Goal: Task Accomplishment & Management: Use online tool/utility

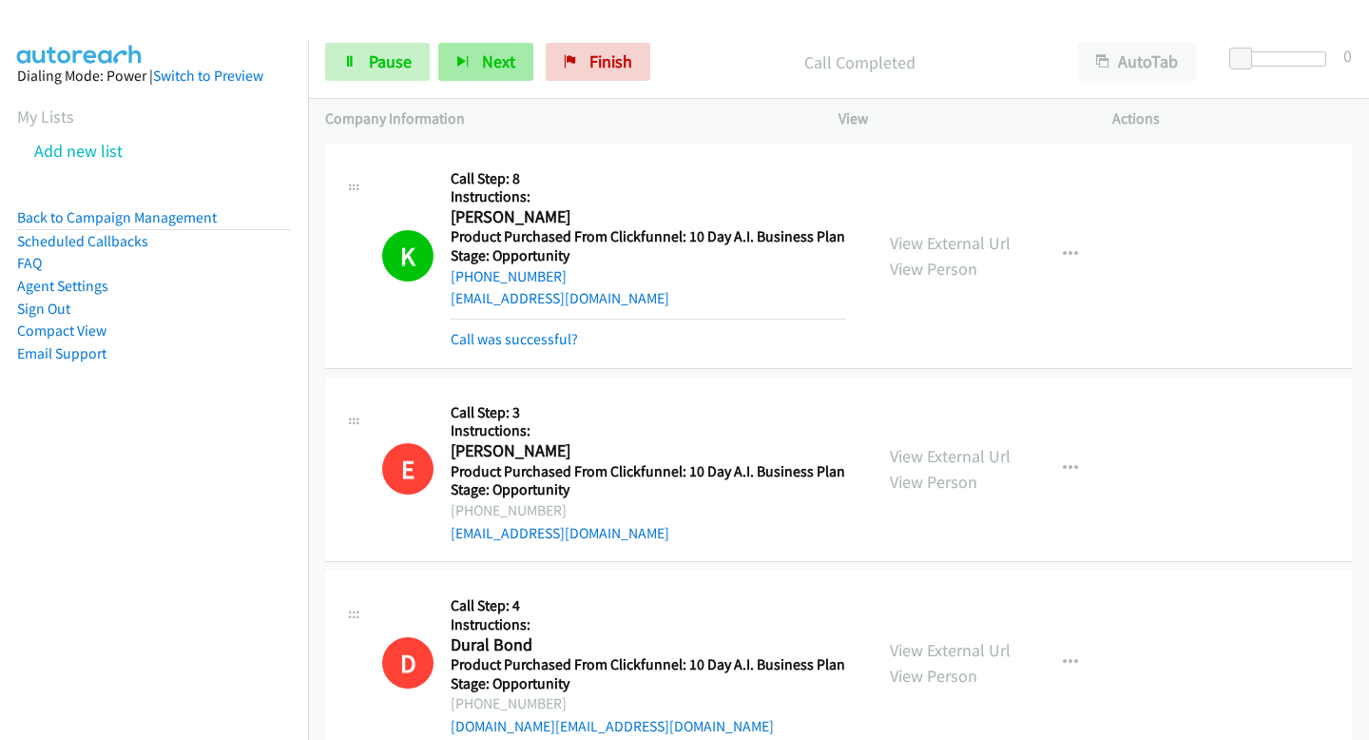
click at [454, 59] on button "Next" at bounding box center [485, 62] width 95 height 38
click at [471, 48] on button "Next" at bounding box center [485, 62] width 95 height 38
click at [495, 74] on button "Next" at bounding box center [485, 62] width 95 height 38
click at [486, 77] on button "Next" at bounding box center [485, 62] width 95 height 38
click at [504, 71] on span "Next" at bounding box center [498, 61] width 33 height 22
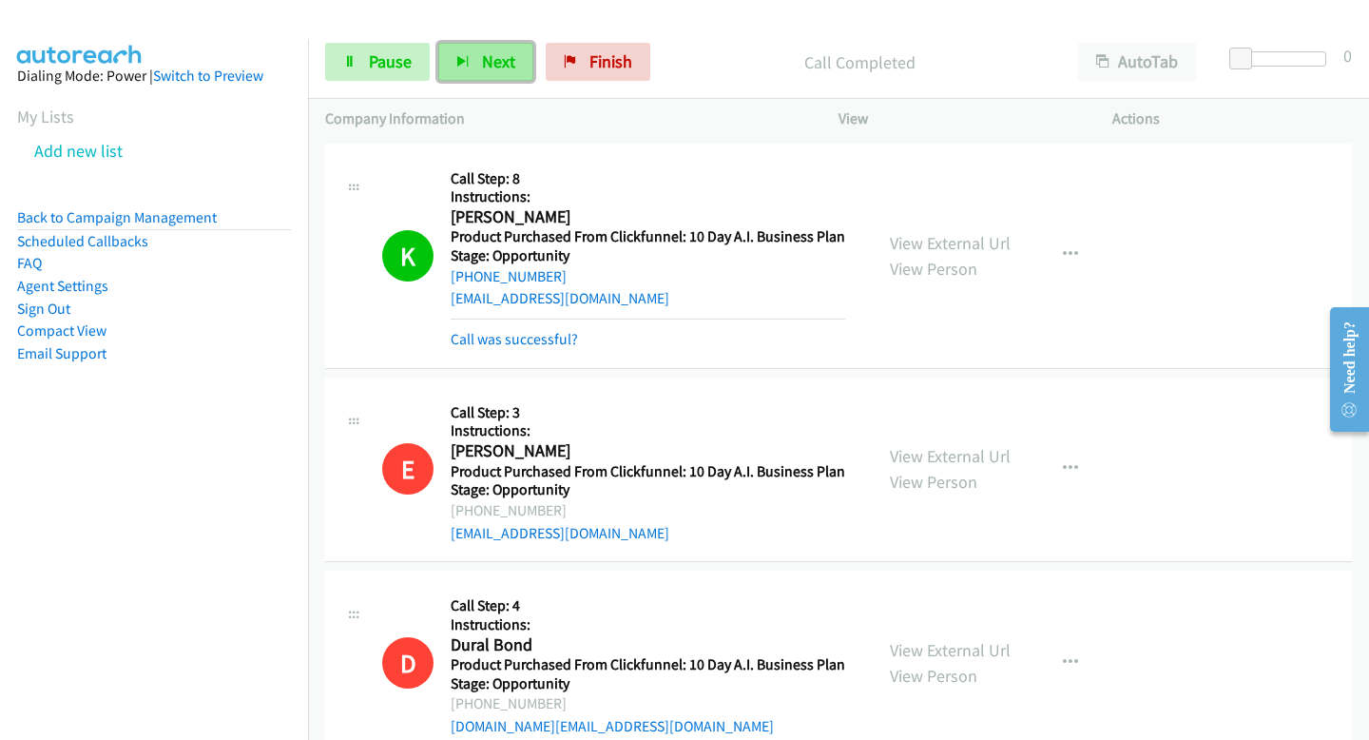
click at [482, 60] on span "Next" at bounding box center [498, 61] width 33 height 22
click at [104, 157] on link "Add new list" at bounding box center [78, 151] width 88 height 22
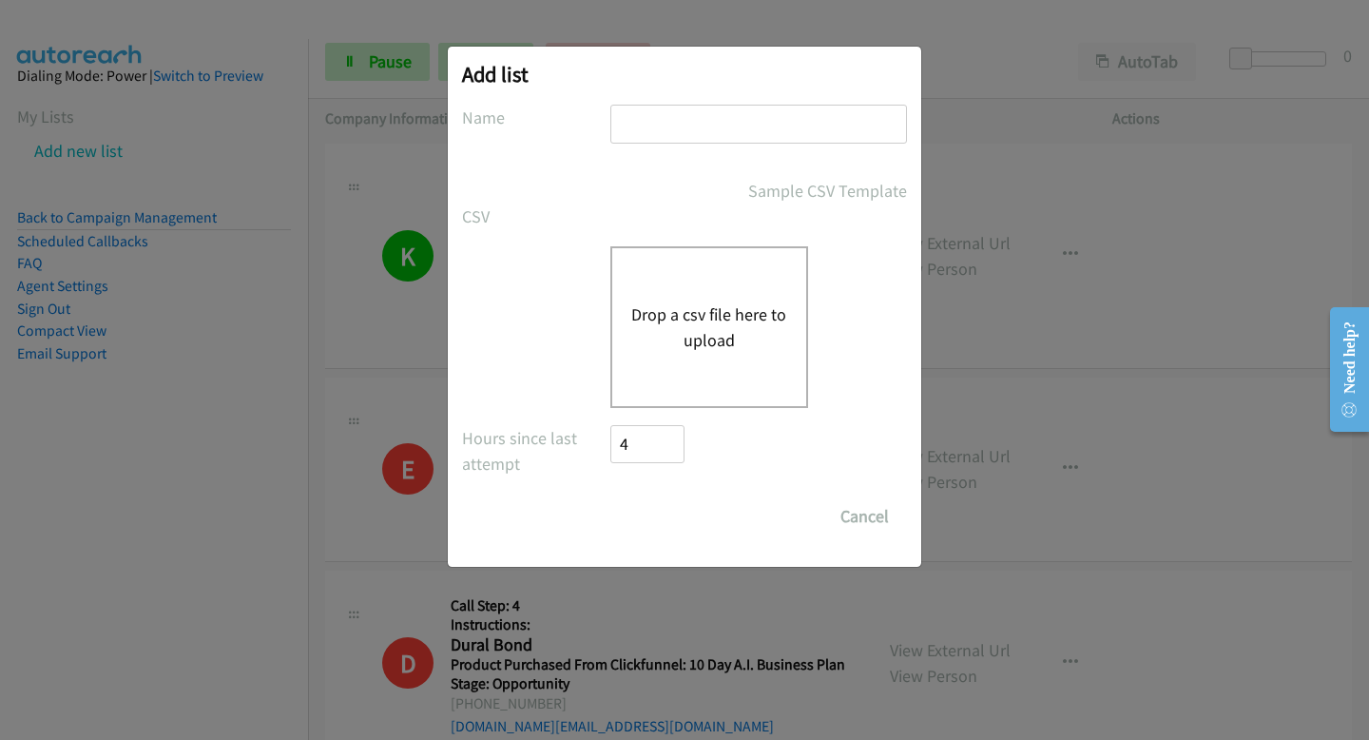
click at [1001, 267] on div "Add list No phone fields were returned for that Report or List View Please uplo…" at bounding box center [684, 378] width 1369 height 723
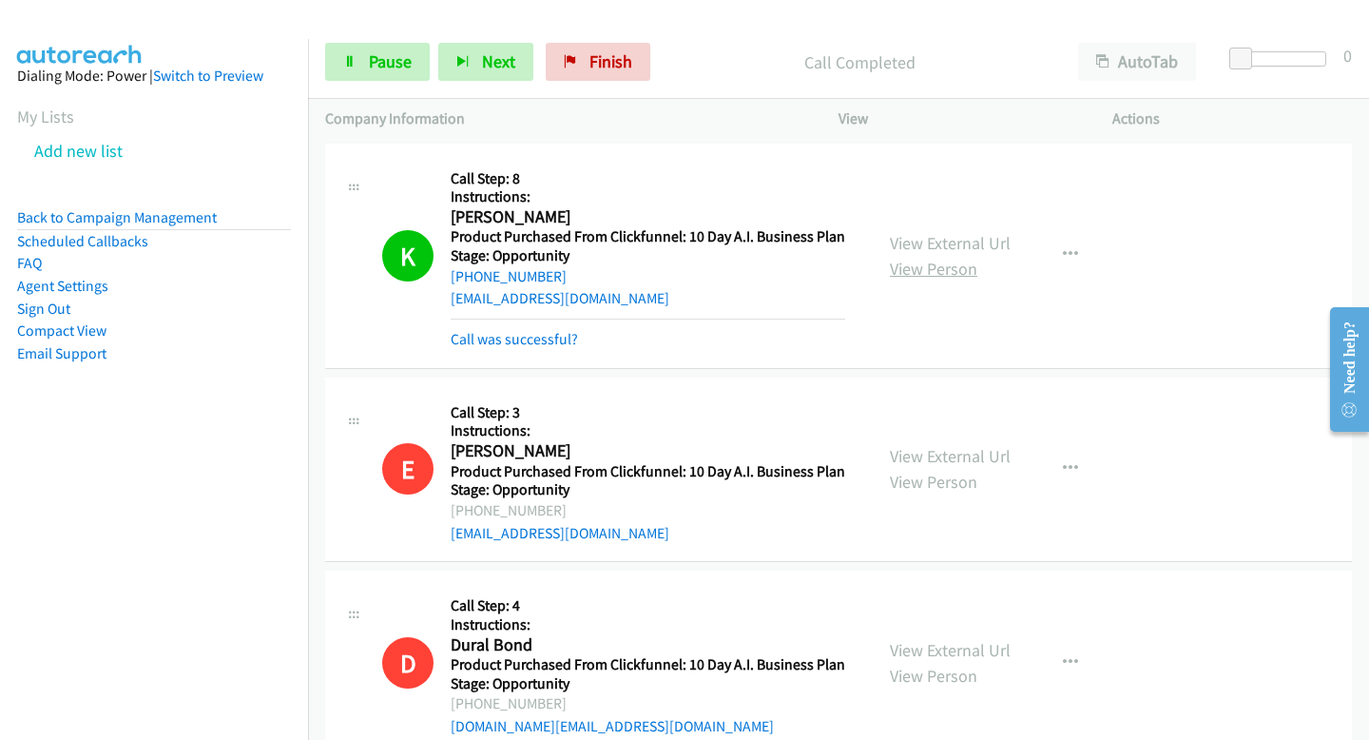
click at [942, 269] on link "View Person" at bounding box center [933, 269] width 87 height 22
click at [498, 52] on span "Next" at bounding box center [498, 61] width 33 height 22
click at [503, 52] on span "Next" at bounding box center [498, 61] width 33 height 22
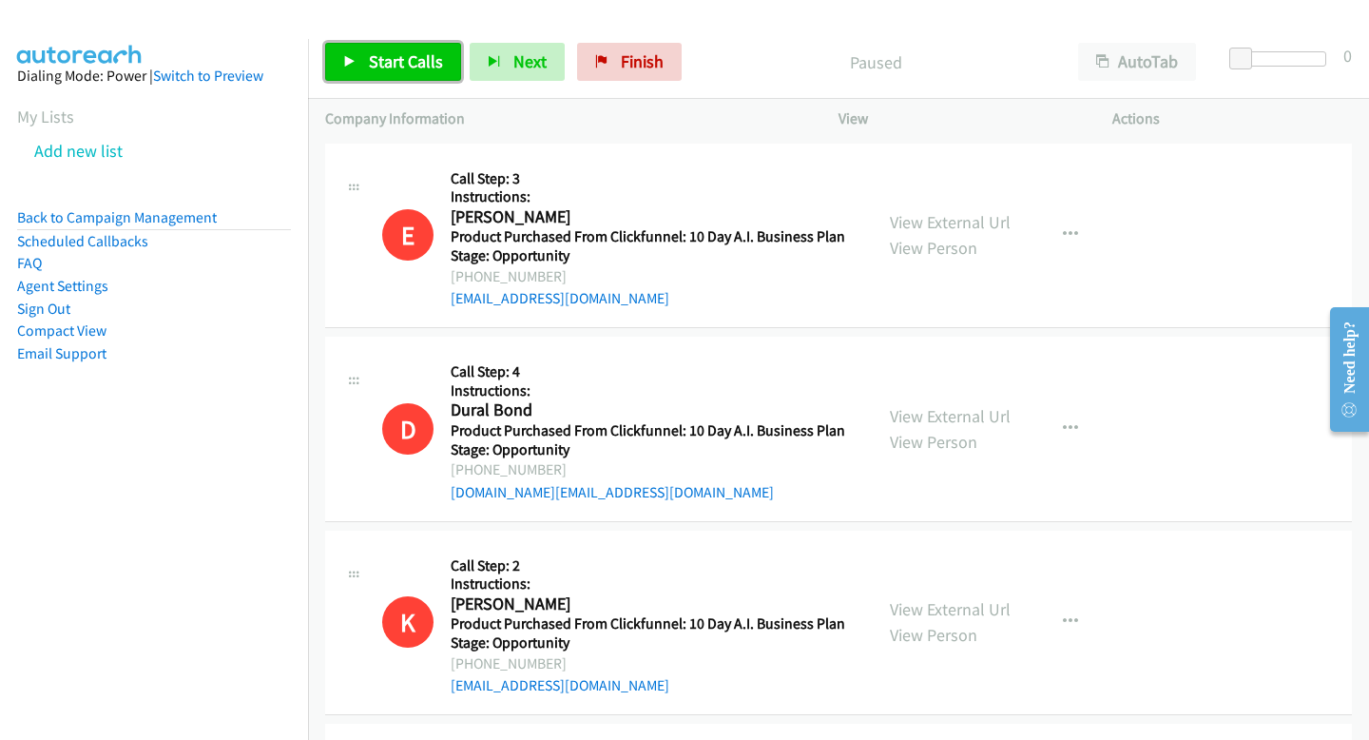
click at [404, 68] on span "Start Calls" at bounding box center [406, 61] width 74 height 22
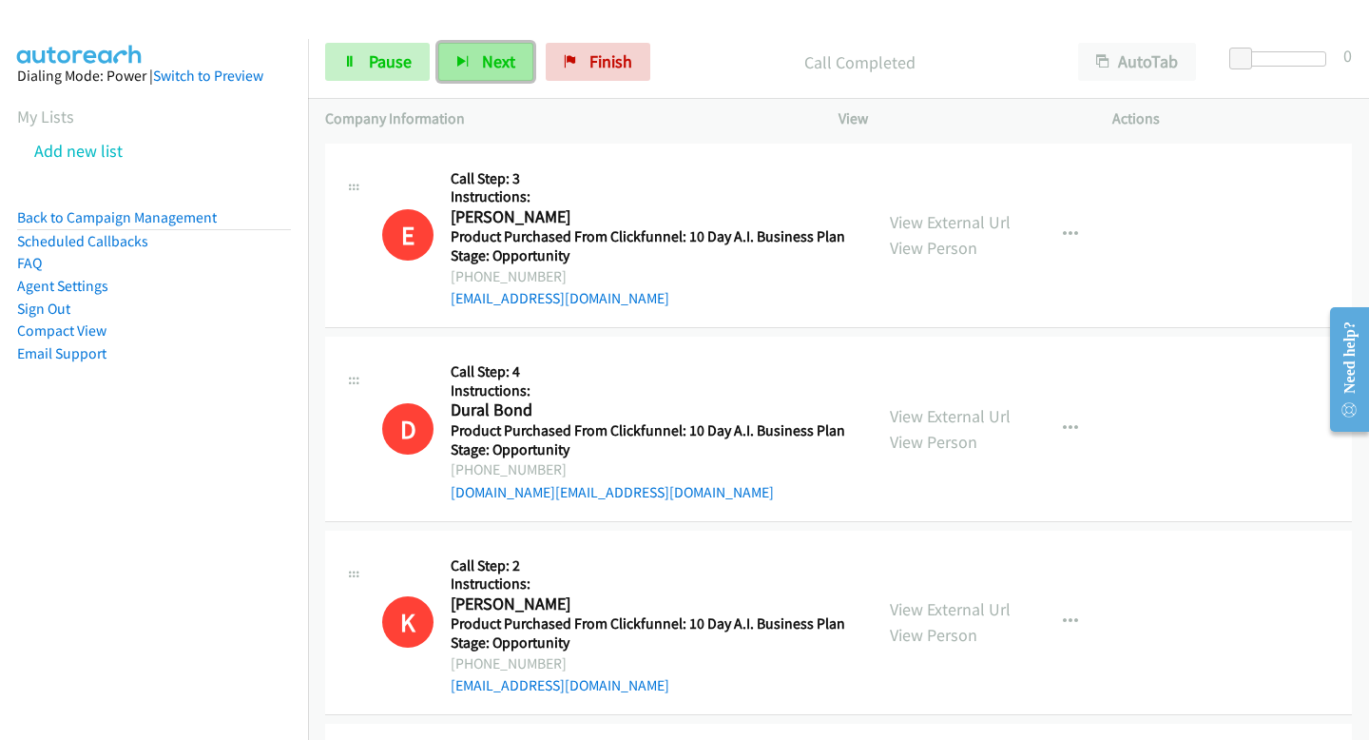
click at [469, 65] on button "Next" at bounding box center [485, 62] width 95 height 38
click at [492, 53] on span "Next" at bounding box center [498, 61] width 33 height 22
click at [475, 65] on button "Next" at bounding box center [485, 62] width 95 height 38
click at [482, 65] on span "Next" at bounding box center [498, 61] width 33 height 22
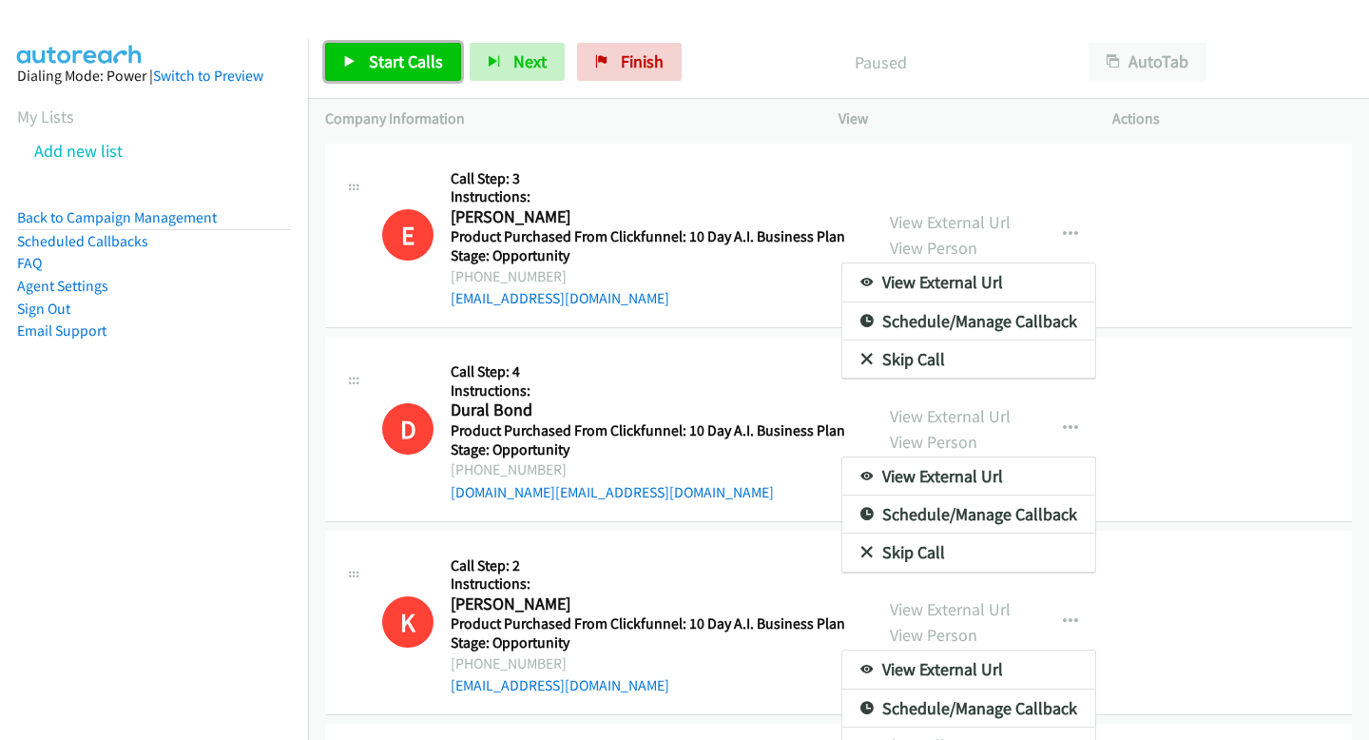
click at [341, 51] on link "Start Calls" at bounding box center [393, 62] width 136 height 38
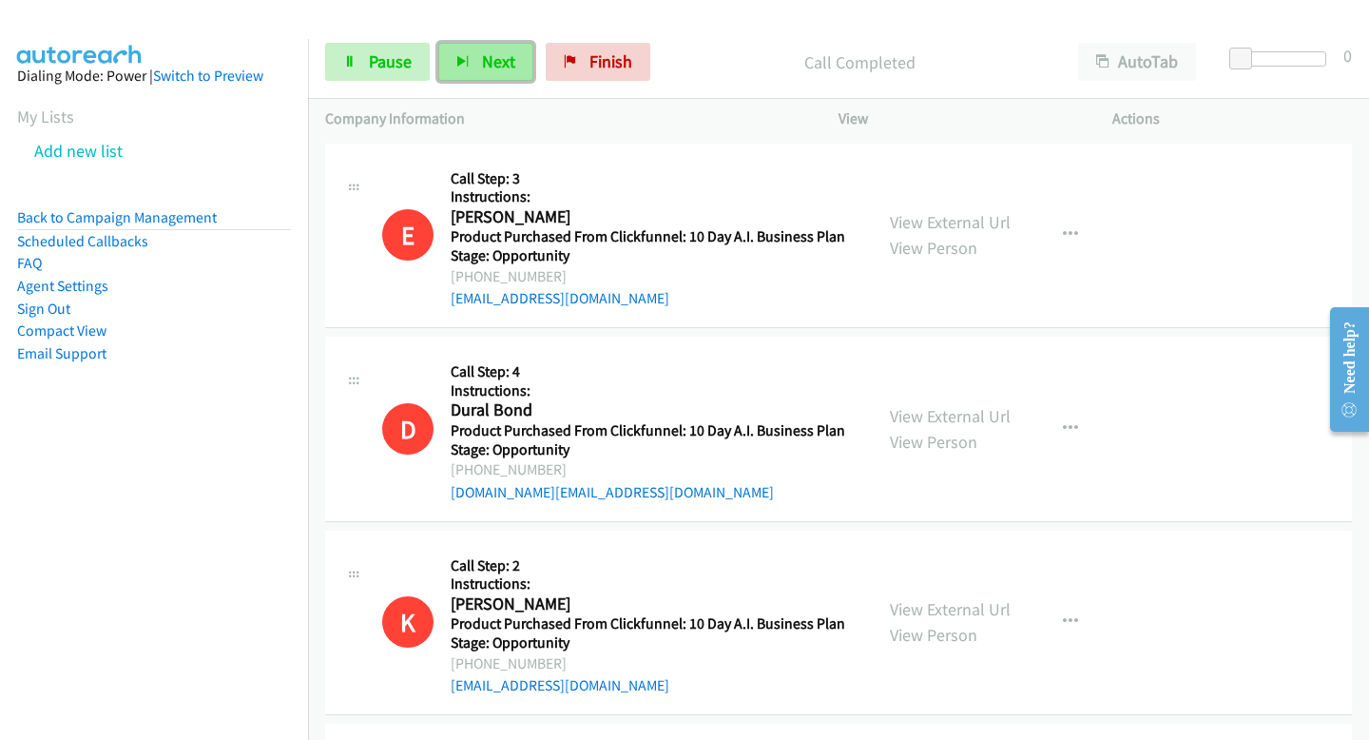
click at [519, 46] on button "Next" at bounding box center [485, 62] width 95 height 38
click at [511, 54] on span "Next" at bounding box center [498, 61] width 33 height 22
click at [511, 40] on div "Start Calls Pause Next Finish Call Completed AutoTab AutoTab 0" at bounding box center [838, 62] width 1061 height 73
click at [511, 58] on span "Next" at bounding box center [498, 61] width 33 height 22
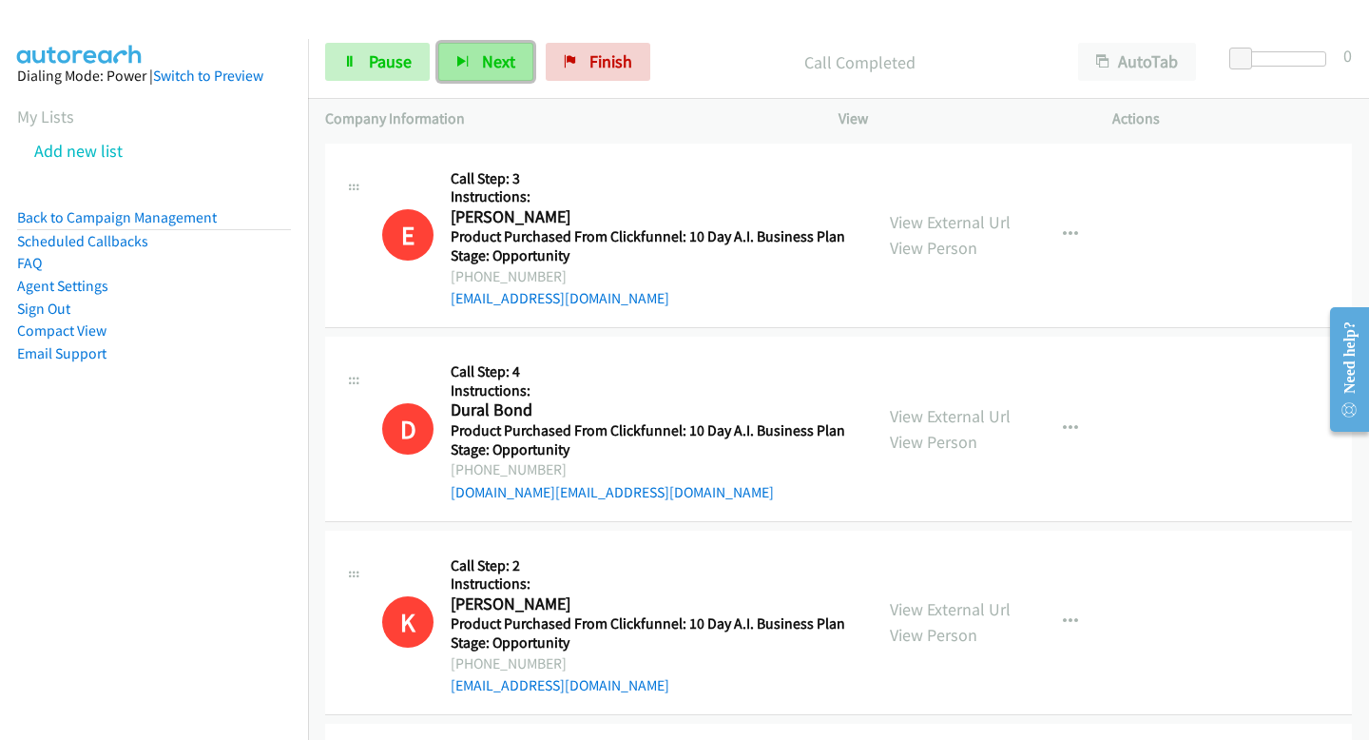
click at [511, 58] on span "Next" at bounding box center [498, 61] width 33 height 22
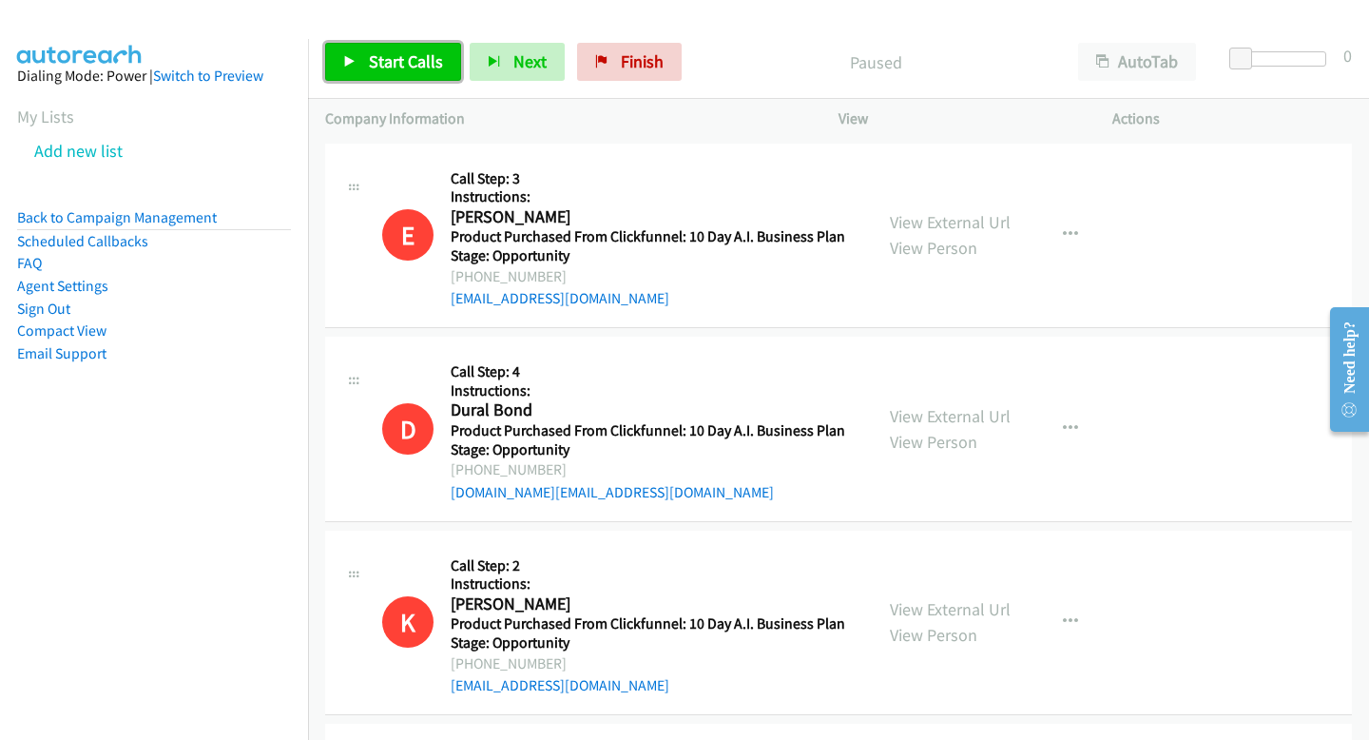
click at [439, 78] on link "Start Calls" at bounding box center [393, 62] width 136 height 38
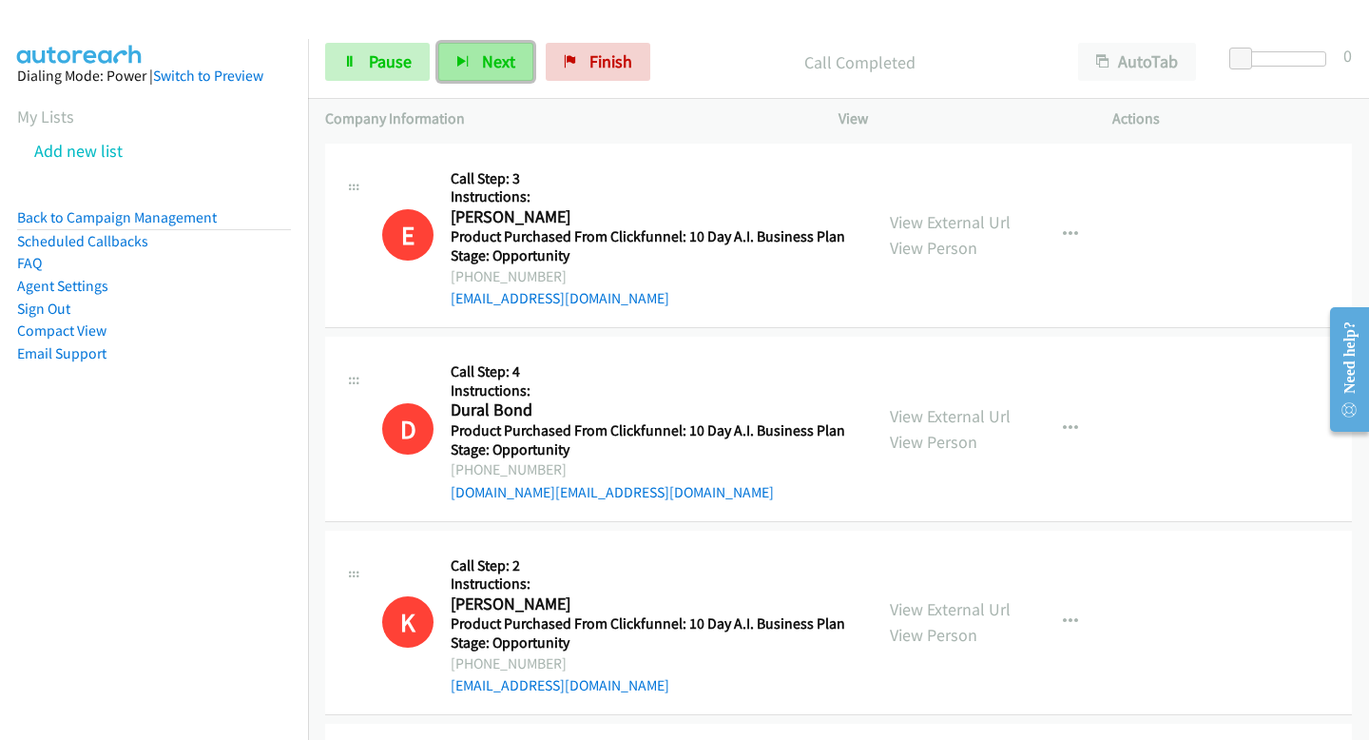
click at [509, 48] on button "Next" at bounding box center [485, 62] width 95 height 38
click at [473, 50] on button "Next" at bounding box center [485, 62] width 95 height 38
click at [524, 62] on button "Next" at bounding box center [485, 62] width 95 height 38
click at [522, 65] on button "Next" at bounding box center [485, 62] width 95 height 38
click at [488, 78] on button "Next" at bounding box center [485, 62] width 95 height 38
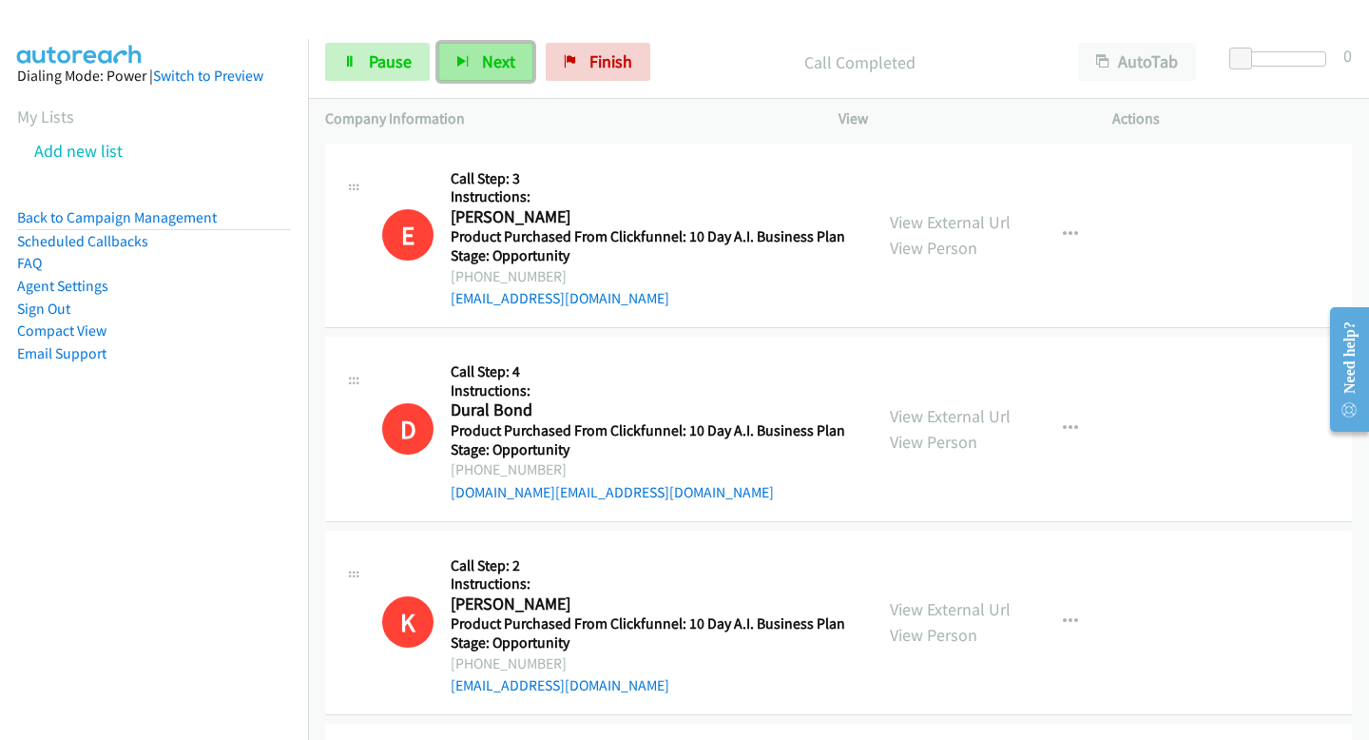
click at [473, 72] on button "Next" at bounding box center [485, 62] width 95 height 38
click at [482, 64] on span "Next" at bounding box center [498, 61] width 33 height 22
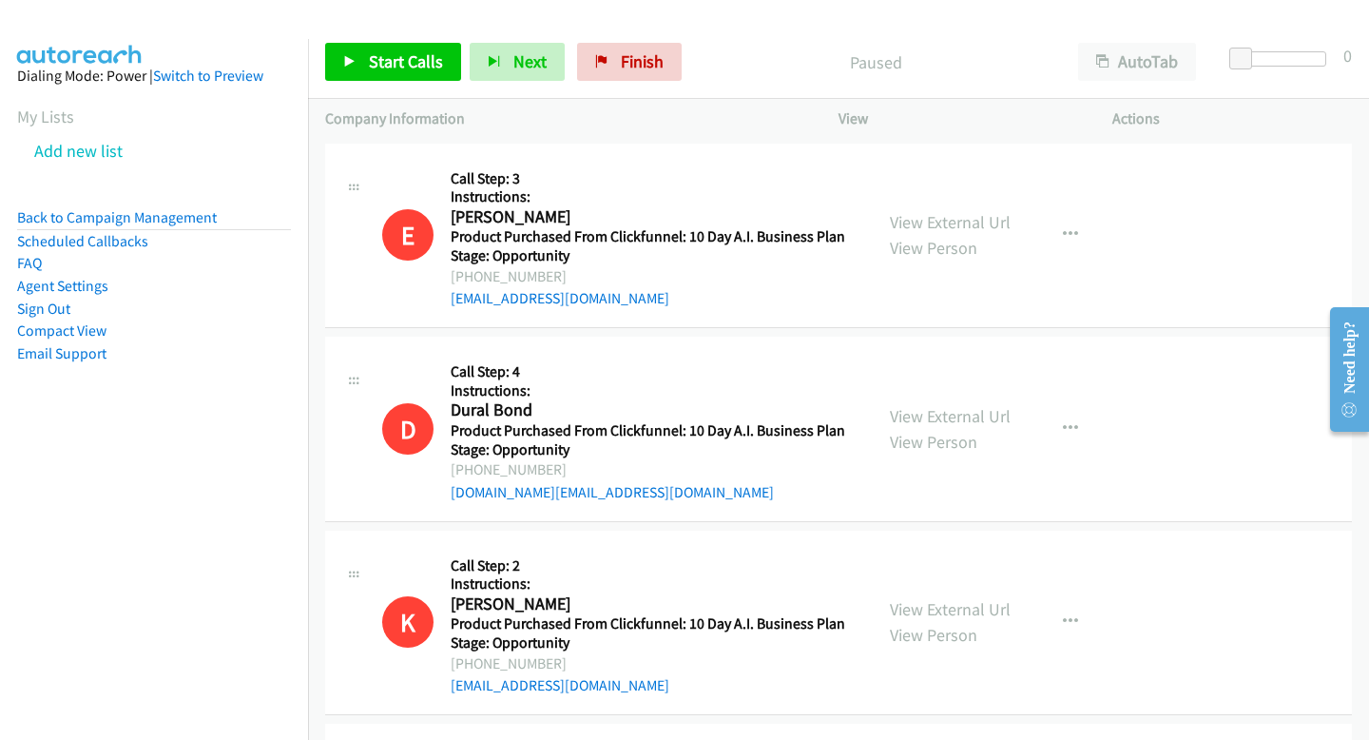
click at [407, 42] on div "Start Calls Pause Next Finish Paused AutoTab AutoTab 0" at bounding box center [838, 62] width 1061 height 73
click at [415, 68] on span "Start Calls" at bounding box center [406, 61] width 74 height 22
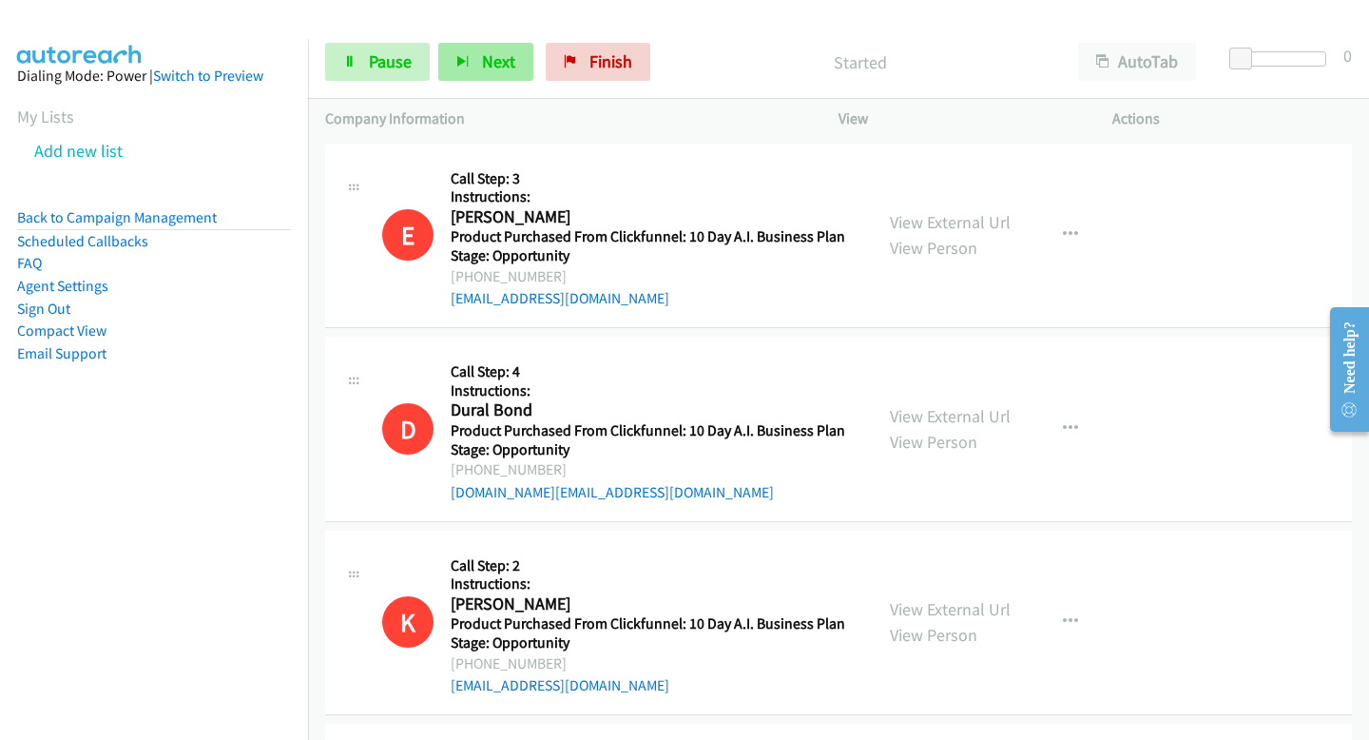
click at [466, 68] on button "Next" at bounding box center [485, 62] width 95 height 38
click at [434, 71] on div "Start Calls Pause Next Finish" at bounding box center [492, 62] width 334 height 38
click at [449, 69] on button "Next" at bounding box center [485, 62] width 95 height 38
click at [490, 65] on span "Next" at bounding box center [498, 61] width 33 height 22
click at [469, 63] on button "Next" at bounding box center [485, 62] width 95 height 38
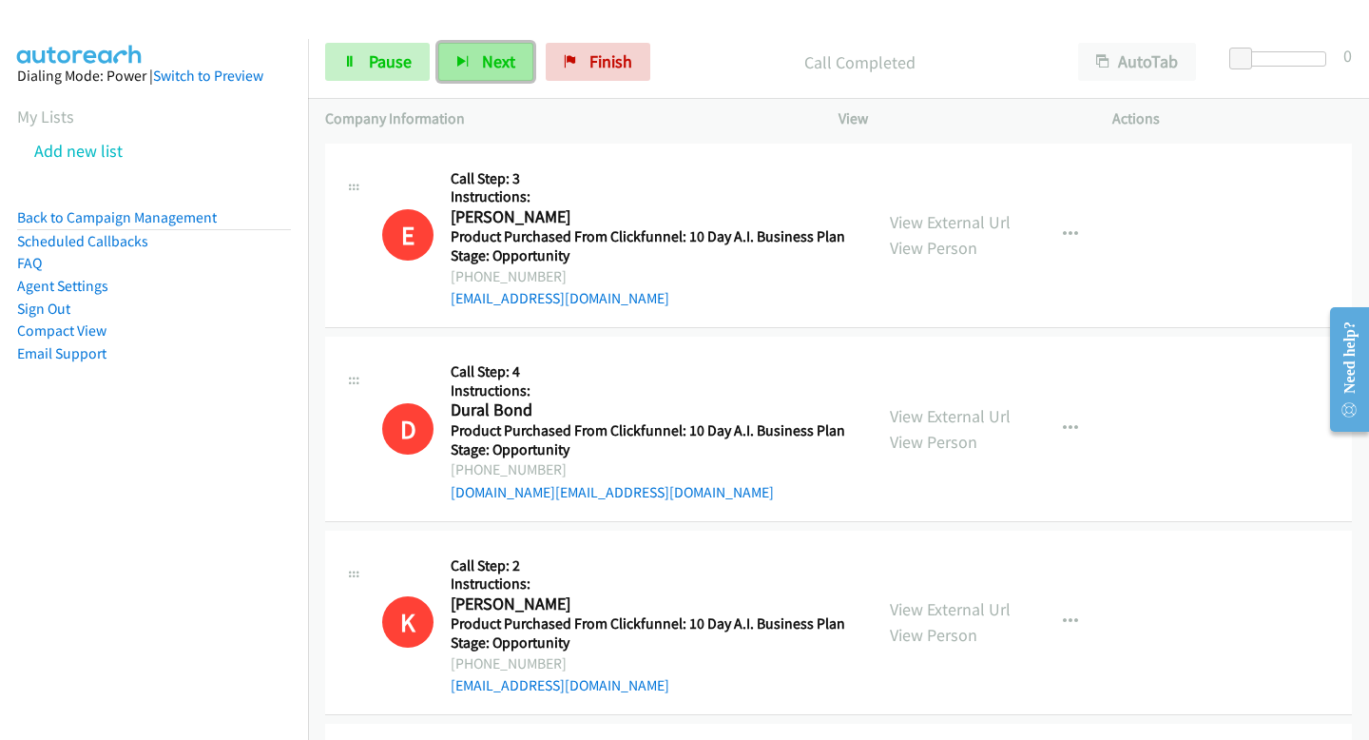
click at [466, 73] on button "Next" at bounding box center [485, 62] width 95 height 38
click at [451, 68] on button "Next" at bounding box center [485, 62] width 95 height 38
click at [449, 61] on button "Next" at bounding box center [485, 62] width 95 height 38
click at [497, 54] on span "Next" at bounding box center [498, 61] width 33 height 22
click at [448, 41] on div "Start Calls Pause Next Finish Call Completed AutoTab AutoTab 0" at bounding box center [838, 62] width 1061 height 73
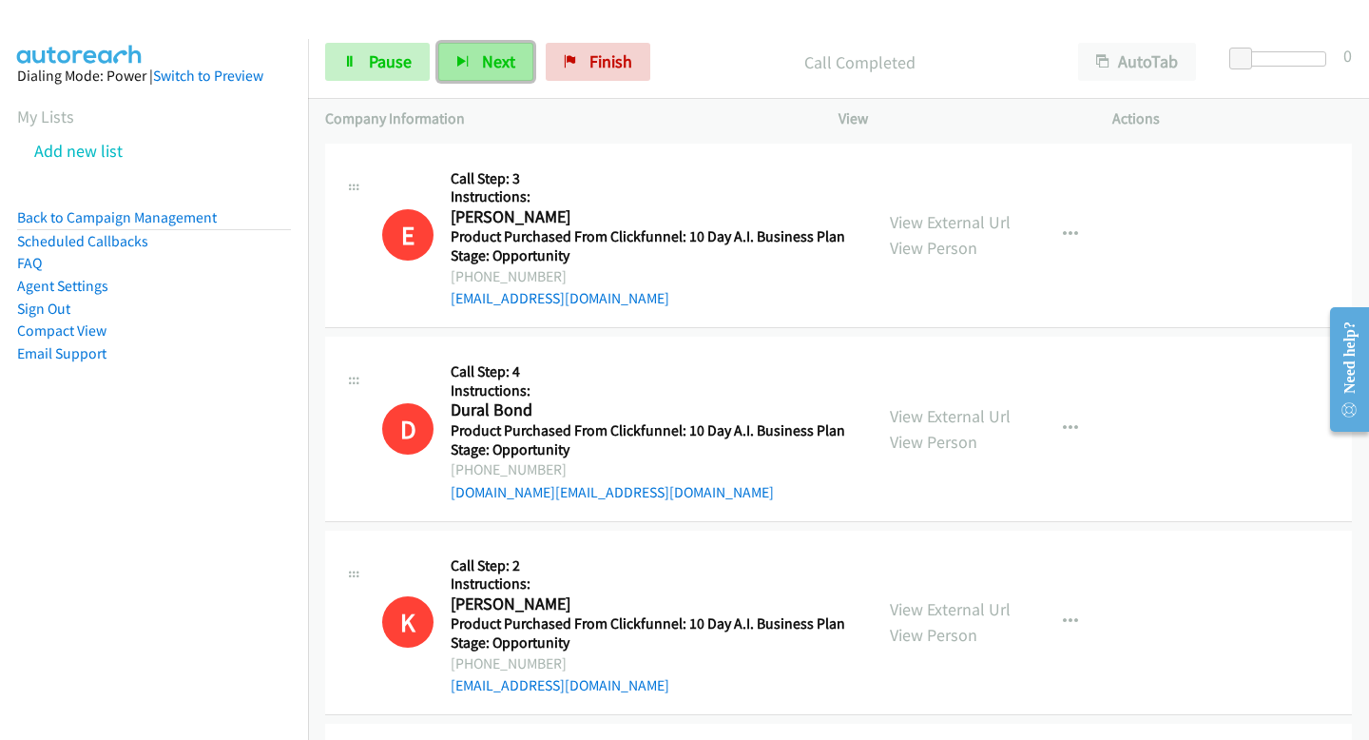
click at [451, 54] on button "Next" at bounding box center [485, 62] width 95 height 38
click at [496, 63] on span "Next" at bounding box center [498, 61] width 33 height 22
click at [513, 71] on button "Next" at bounding box center [485, 62] width 95 height 38
click at [469, 82] on div "Start Calls Pause Next Finish Call Completed AutoTab AutoTab 0" at bounding box center [838, 62] width 1061 height 73
click at [487, 53] on span "Next" at bounding box center [498, 61] width 33 height 22
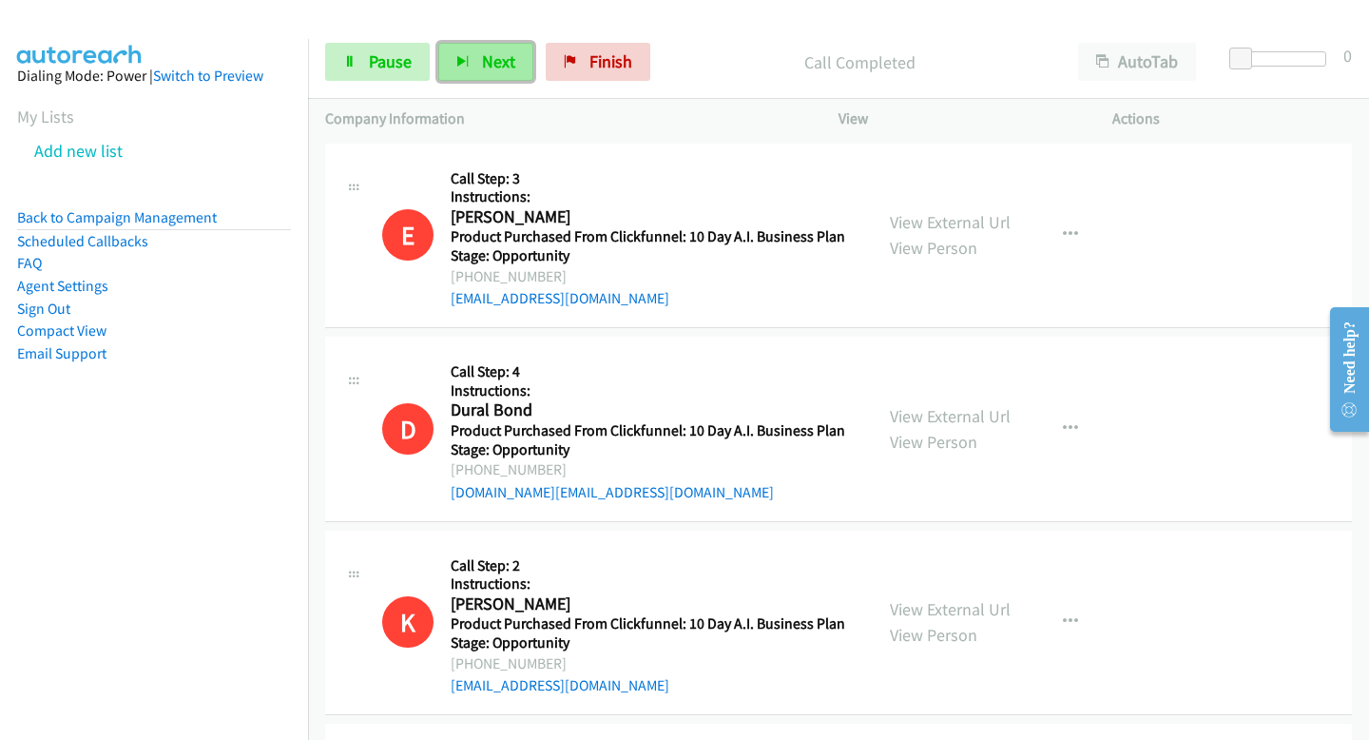
click at [520, 62] on button "Next" at bounding box center [485, 62] width 95 height 38
click at [488, 58] on span "Next" at bounding box center [498, 61] width 33 height 22
click at [492, 50] on span "Next" at bounding box center [498, 61] width 33 height 22
click at [478, 40] on div "Start Calls Pause Next Finish Call Completed AutoTab AutoTab 0" at bounding box center [838, 62] width 1061 height 73
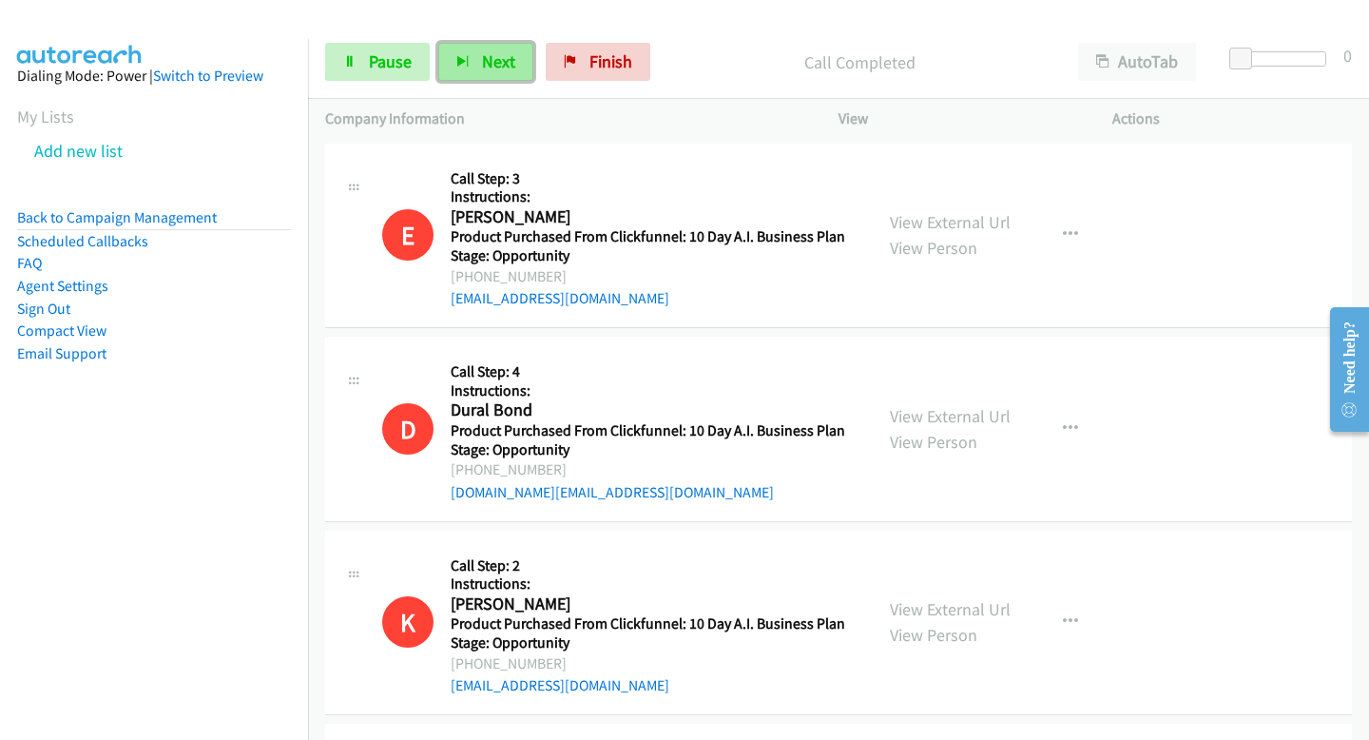
click at [478, 50] on button "Next" at bounding box center [485, 62] width 95 height 38
click at [482, 64] on span "Next" at bounding box center [498, 61] width 33 height 22
click at [524, 84] on div "Start Calls Pause Next Finish Call Completed AutoTab AutoTab 0" at bounding box center [838, 62] width 1061 height 73
click at [512, 75] on button "Next" at bounding box center [485, 62] width 95 height 38
click at [529, 68] on button "Next" at bounding box center [485, 62] width 95 height 38
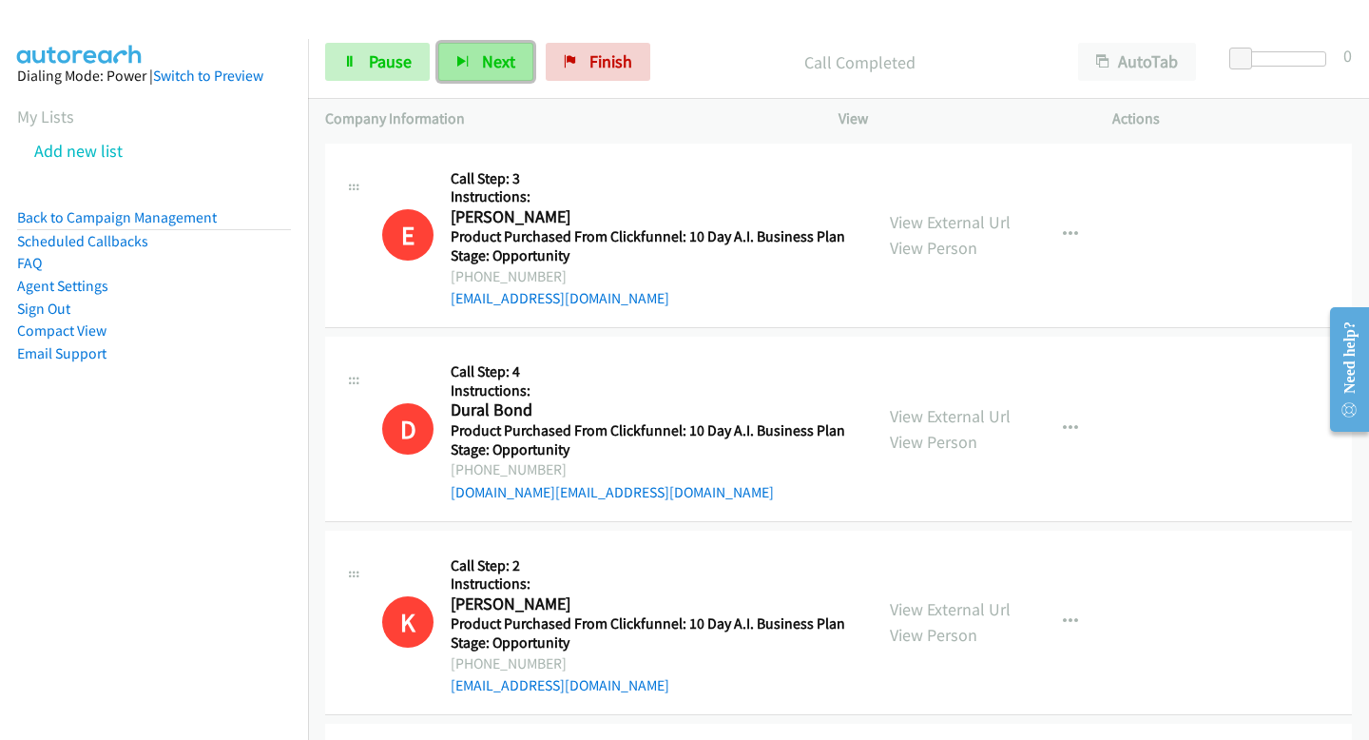
click at [491, 66] on span "Next" at bounding box center [498, 61] width 33 height 22
click at [487, 46] on button "Next" at bounding box center [485, 62] width 95 height 38
click at [527, 73] on button "Next" at bounding box center [485, 62] width 95 height 38
click at [486, 76] on button "Next" at bounding box center [485, 62] width 95 height 38
click at [473, 66] on button "Next" at bounding box center [485, 62] width 95 height 38
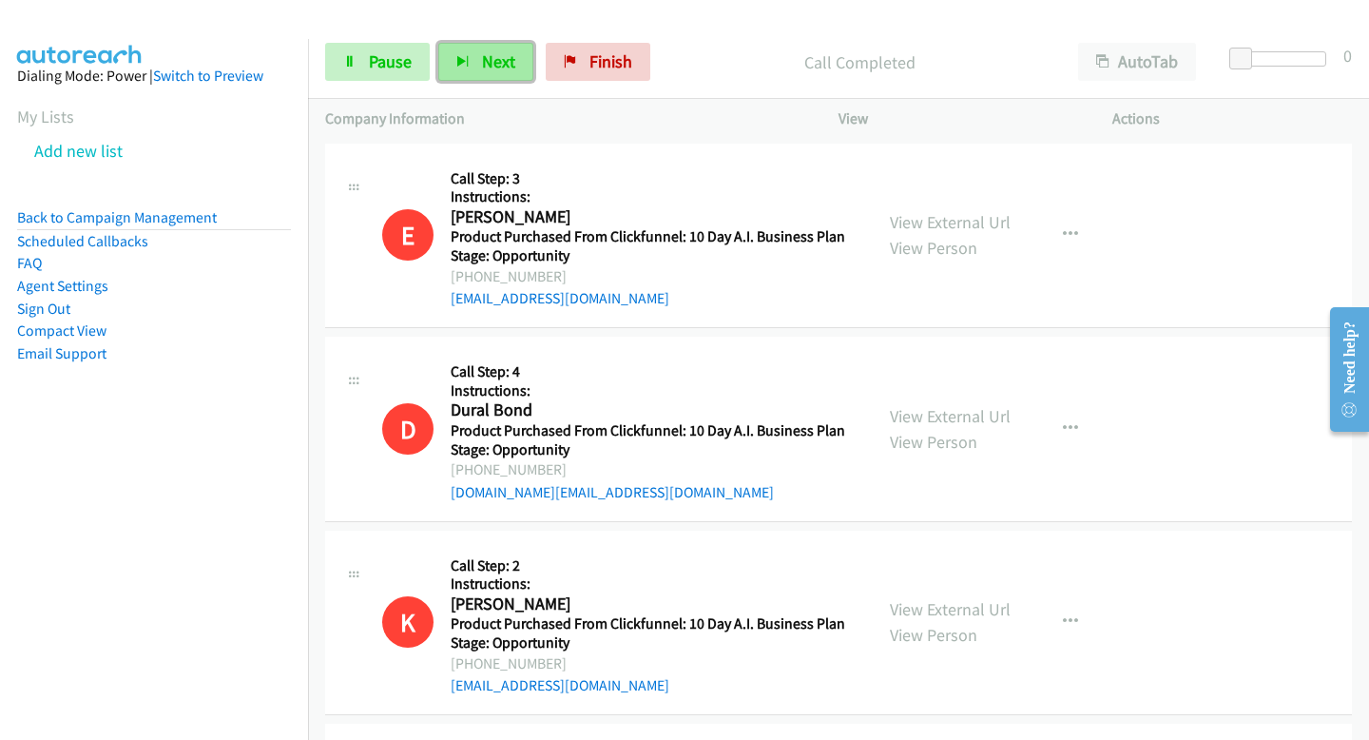
click at [467, 56] on icon "button" at bounding box center [462, 62] width 13 height 13
click at [502, 78] on button "Next" at bounding box center [485, 62] width 95 height 38
click at [494, 53] on span "Next" at bounding box center [498, 61] width 33 height 22
click at [510, 72] on button "Next" at bounding box center [485, 62] width 95 height 38
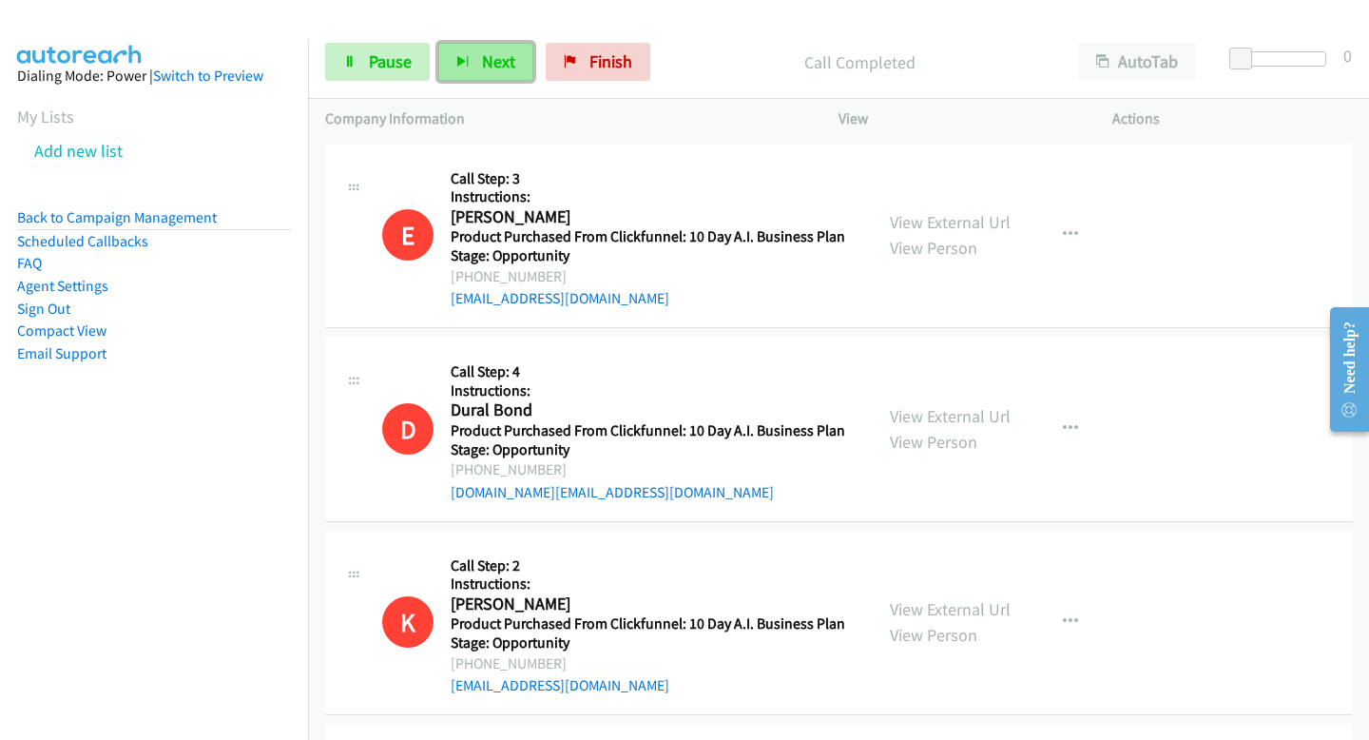
click at [510, 72] on button "Next" at bounding box center [485, 62] width 95 height 38
click at [486, 56] on span "Next" at bounding box center [498, 61] width 33 height 22
click at [491, 50] on span "Next" at bounding box center [498, 61] width 33 height 22
click at [445, 75] on button "Next" at bounding box center [485, 62] width 95 height 38
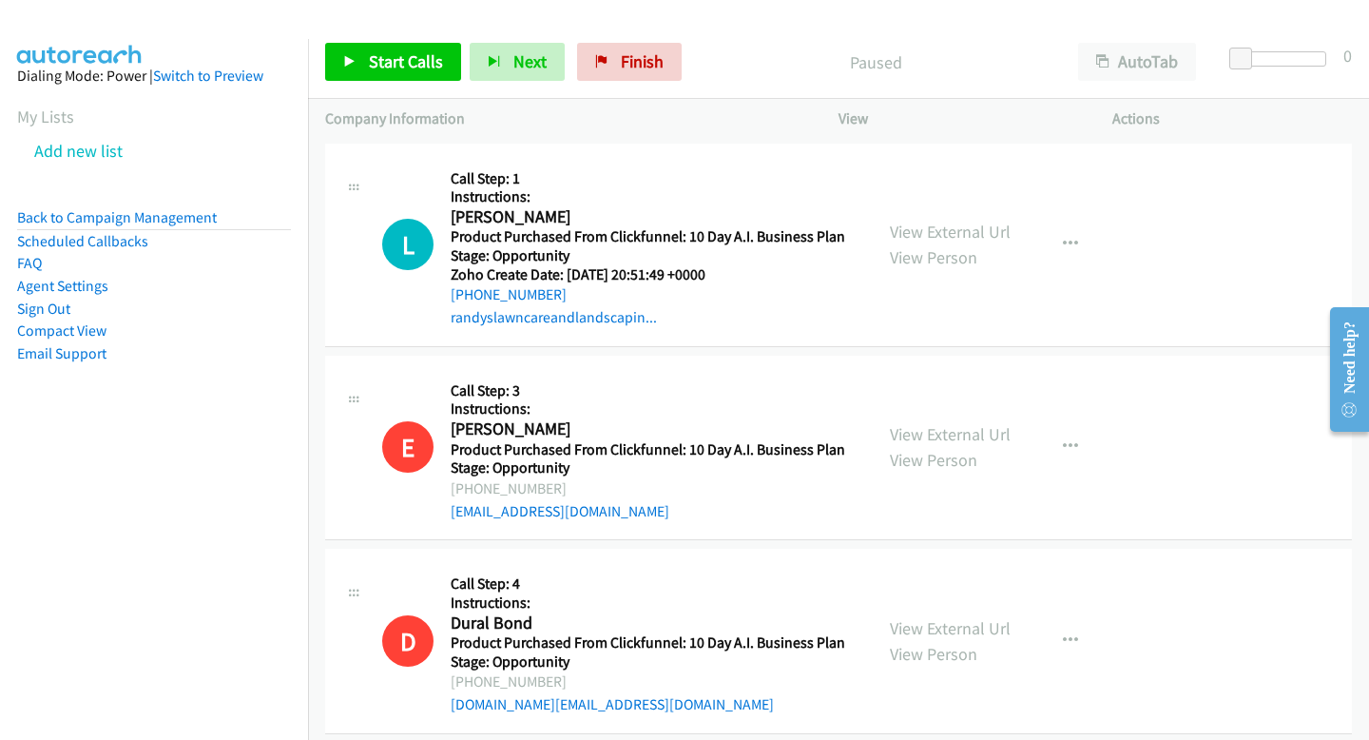
click at [344, 41] on div "Start Calls Pause Next Finish Paused AutoTab AutoTab 0" at bounding box center [838, 62] width 1061 height 73
click at [353, 56] on icon at bounding box center [349, 62] width 13 height 13
